Goal: Navigation & Orientation: Go to known website

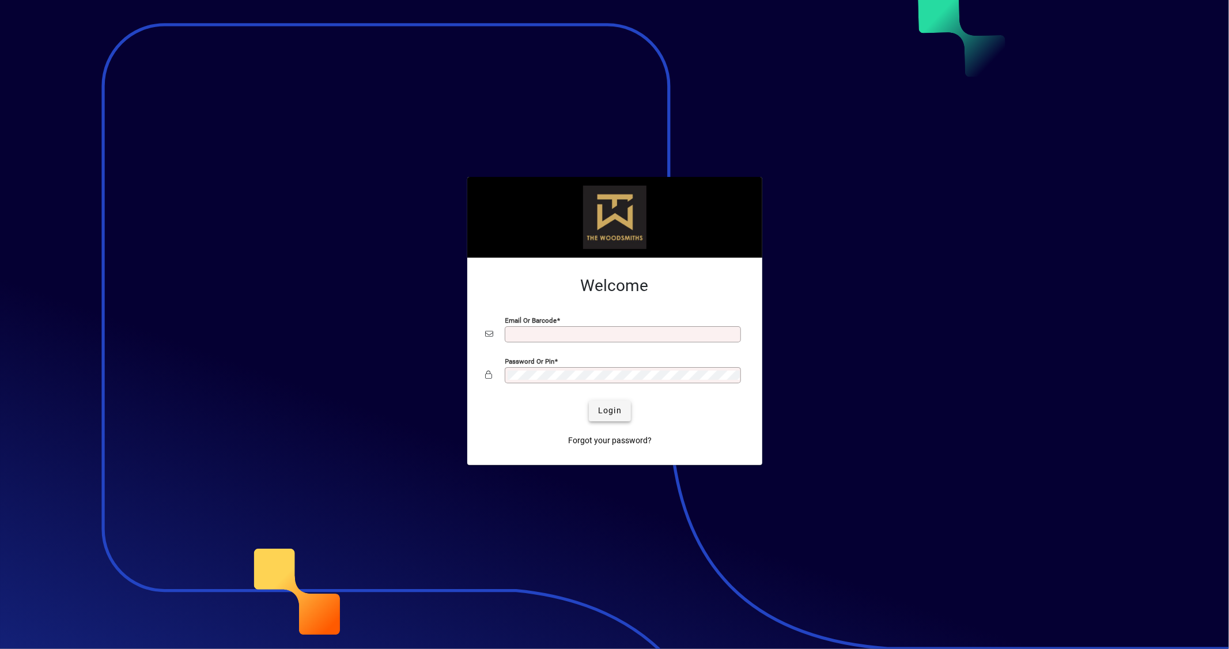
type input "**********"
click at [614, 413] on span "Login" at bounding box center [610, 411] width 24 height 12
